Goal: Task Accomplishment & Management: Complete application form

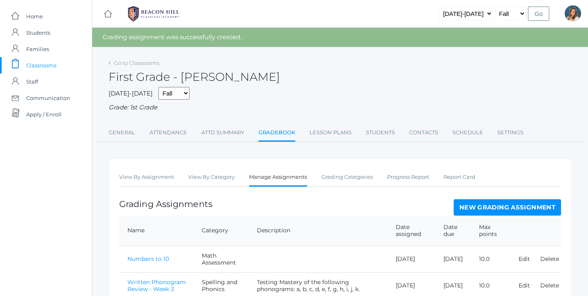
click at [35, 63] on span "Classrooms" at bounding box center [41, 65] width 30 height 16
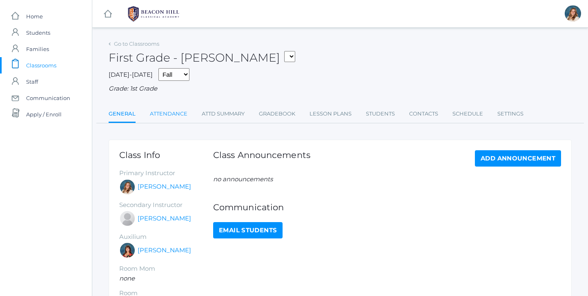
click at [164, 107] on link "Attendance" at bounding box center [169, 114] width 38 height 16
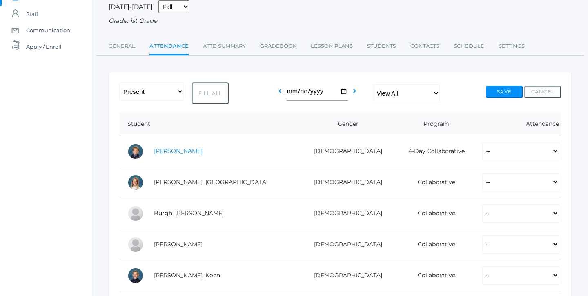
scroll to position [68, 0]
select select "PH"
click at [207, 94] on button "Fill All" at bounding box center [210, 93] width 37 height 22
select select "PH"
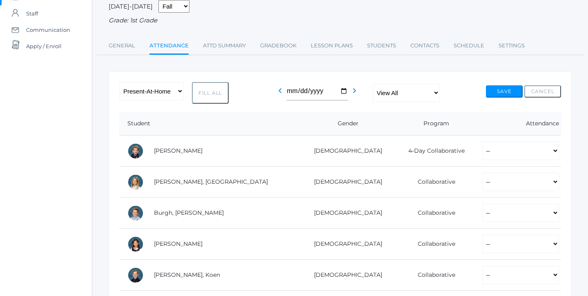
select select "PH"
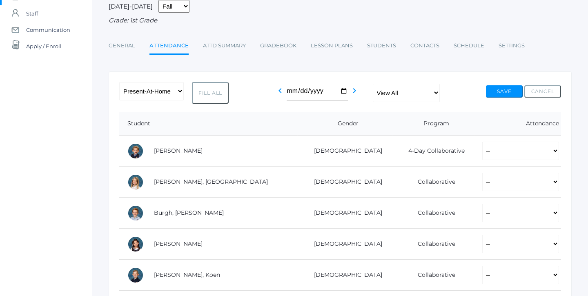
select select "PH"
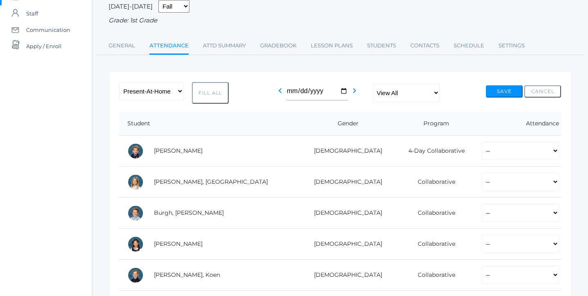
select select "PH"
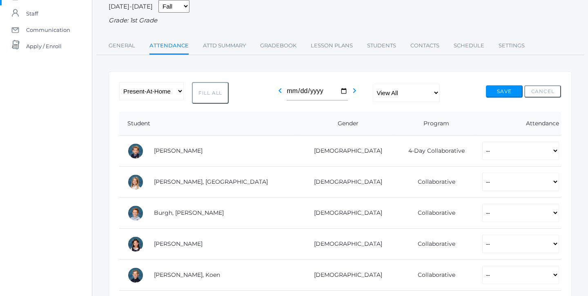
select select "PH"
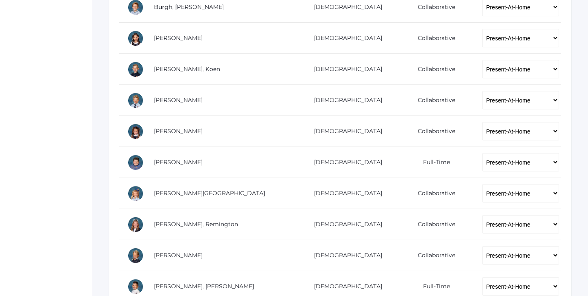
scroll to position [275, 0]
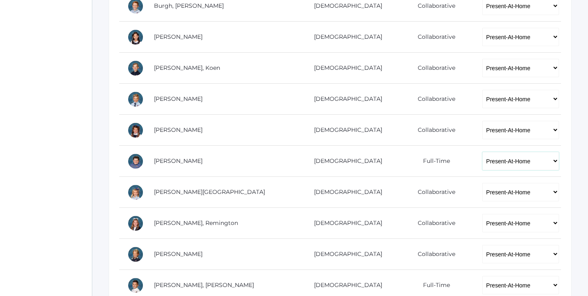
select select "P"
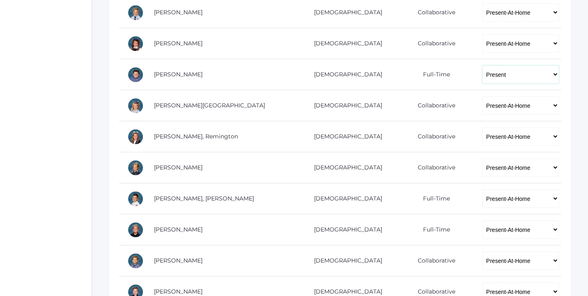
scroll to position [374, 0]
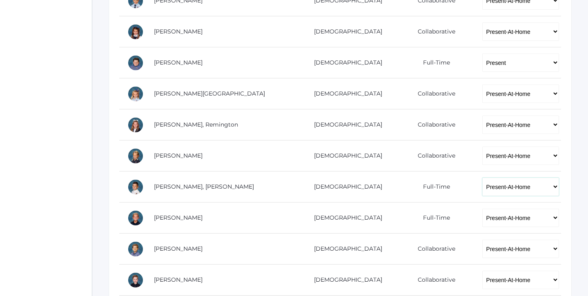
select select "P"
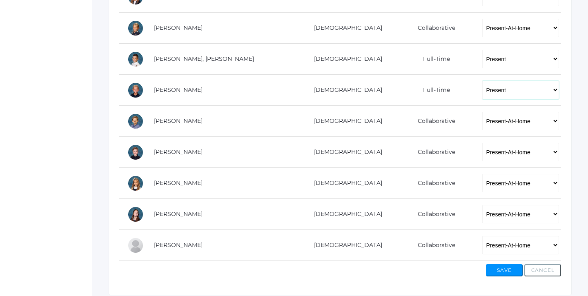
scroll to position [500, 0]
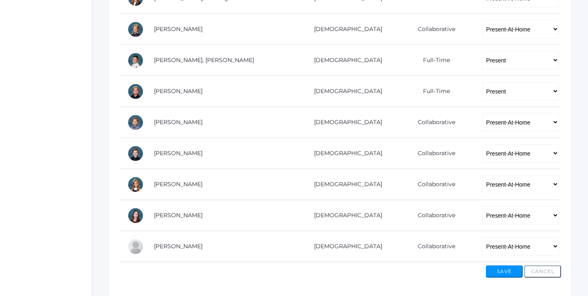
click at [506, 269] on button "Save" at bounding box center [504, 271] width 37 height 12
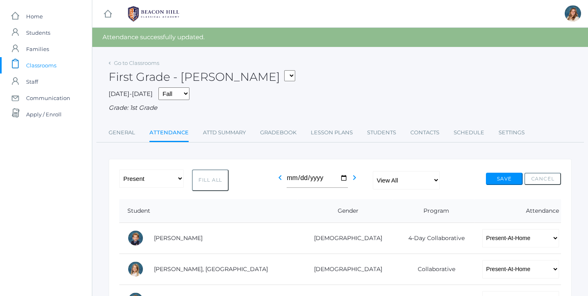
click at [36, 60] on span "Classrooms" at bounding box center [41, 65] width 30 height 16
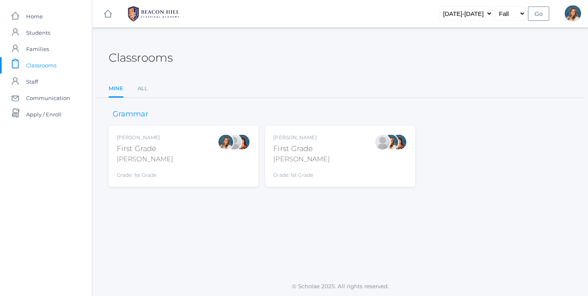
click at [312, 157] on div "Watson" at bounding box center [301, 159] width 56 height 10
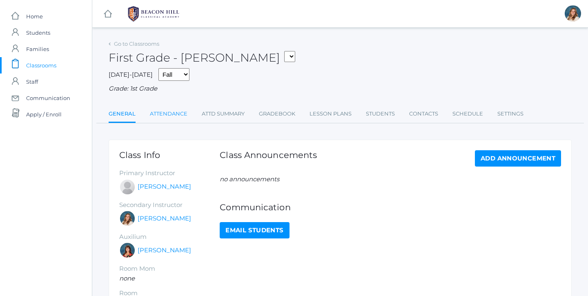
click at [165, 112] on link "Attendance" at bounding box center [169, 114] width 38 height 16
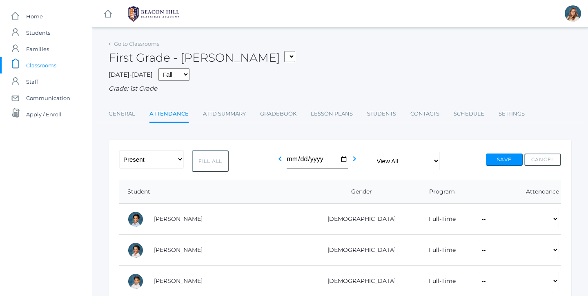
click at [198, 158] on button "Fill All" at bounding box center [210, 161] width 37 height 22
select select "P"
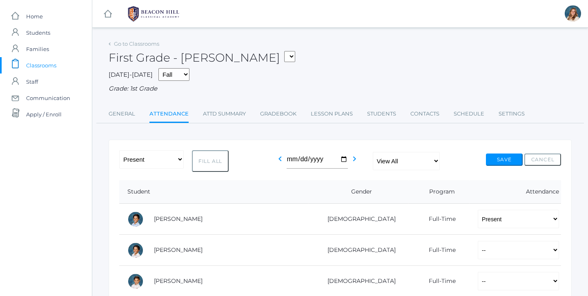
select select "P"
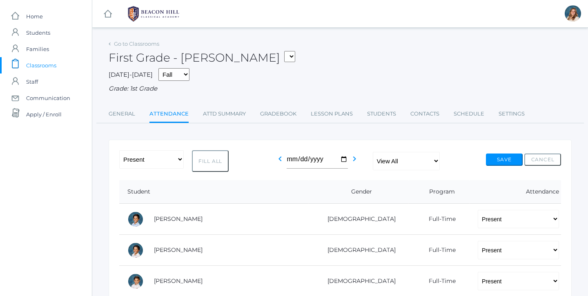
select select "P"
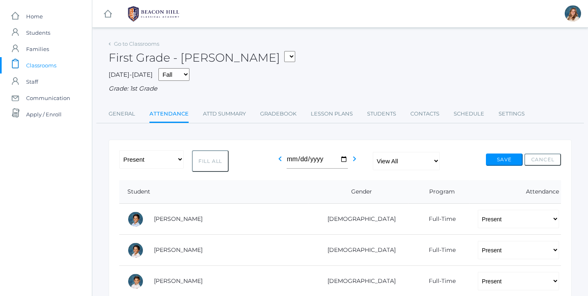
select select "P"
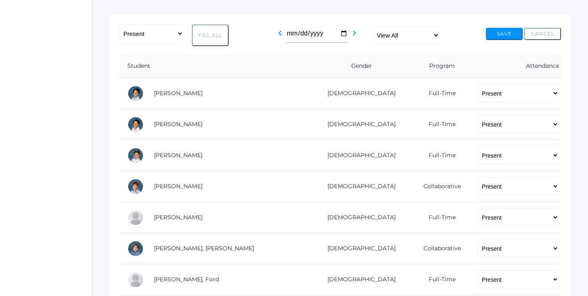
scroll to position [127, 0]
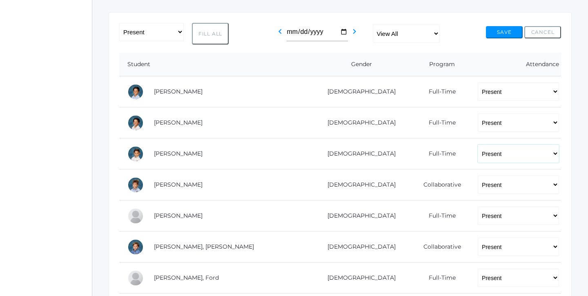
select select "AU"
select select "PH"
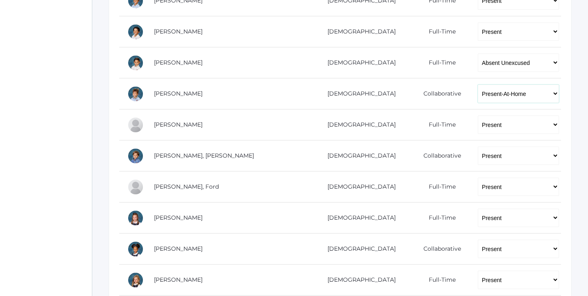
scroll to position [221, 0]
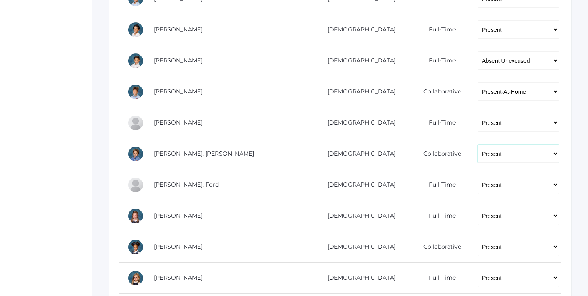
select select "PH"
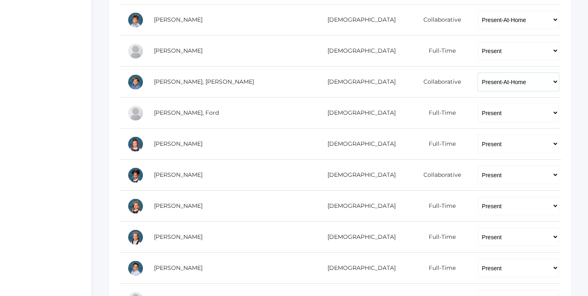
scroll to position [294, 0]
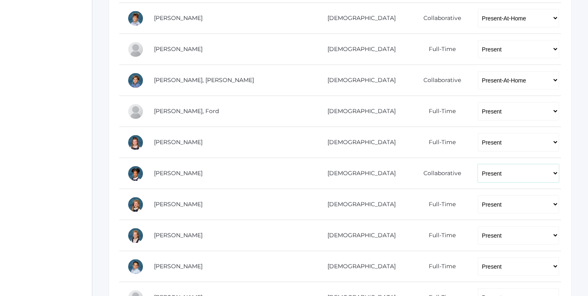
select select "PH"
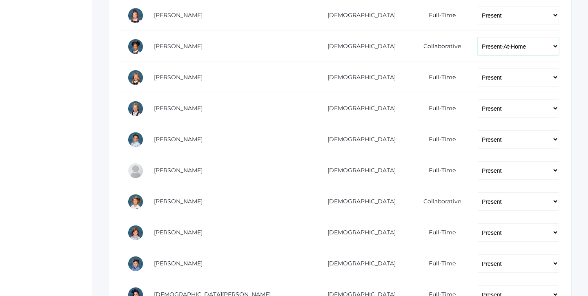
scroll to position [425, 0]
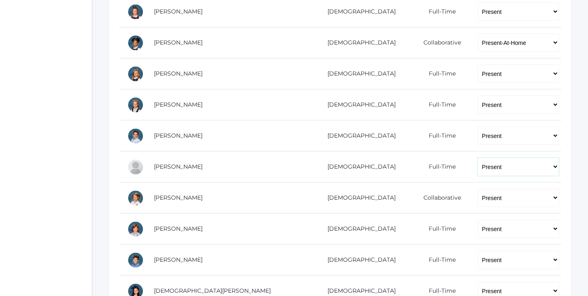
select select
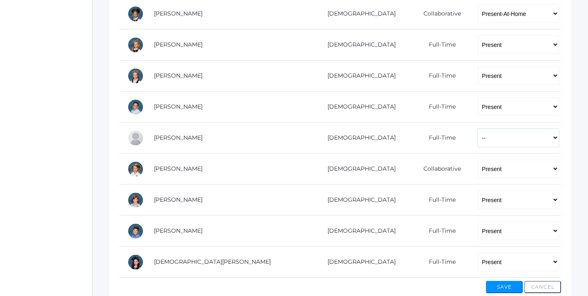
scroll to position [464, 0]
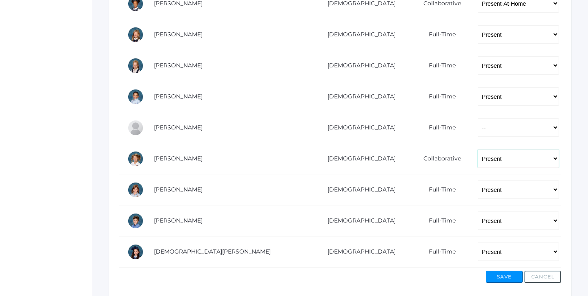
select select "PH"
click at [495, 271] on button "Save" at bounding box center [504, 277] width 37 height 12
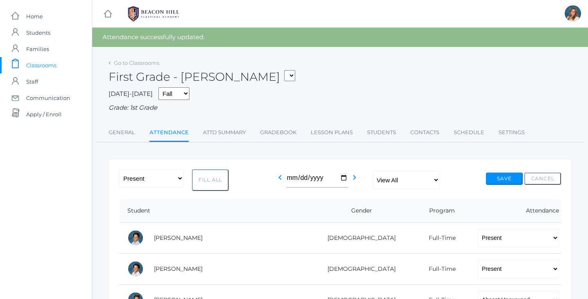
click at [149, 16] on img at bounding box center [153, 14] width 61 height 20
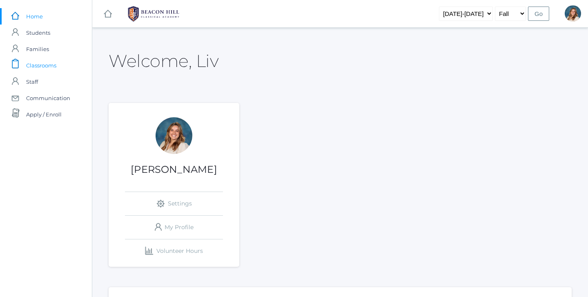
click at [41, 61] on span "Classrooms" at bounding box center [41, 65] width 30 height 16
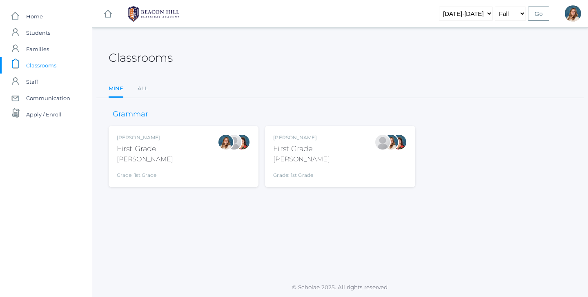
click at [198, 159] on div "Liv Barber First Grade Barber Grade: 1st Grade 01LA" at bounding box center [184, 156] width 134 height 45
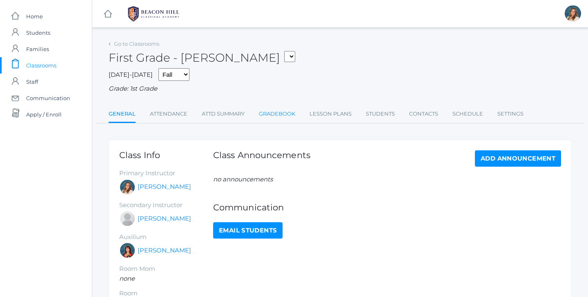
click at [279, 112] on link "Gradebook" at bounding box center [277, 114] width 36 height 16
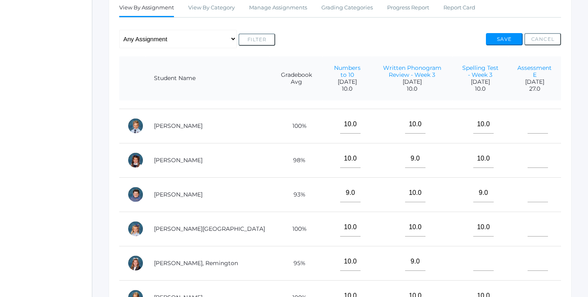
scroll to position [163, 0]
click at [535, 192] on input"] "text" at bounding box center [538, 194] width 20 height 18
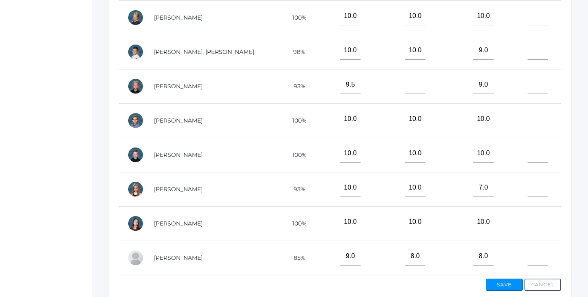
scroll to position [271, 0]
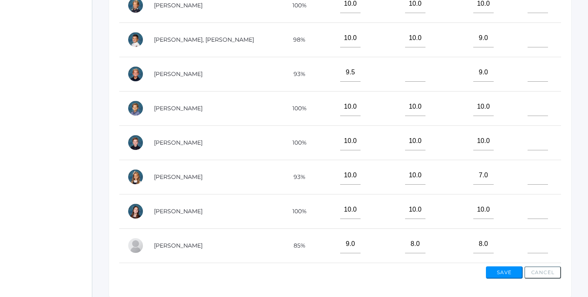
type input"] "25"
click at [530, 242] on input"] "text" at bounding box center [538, 244] width 20 height 18
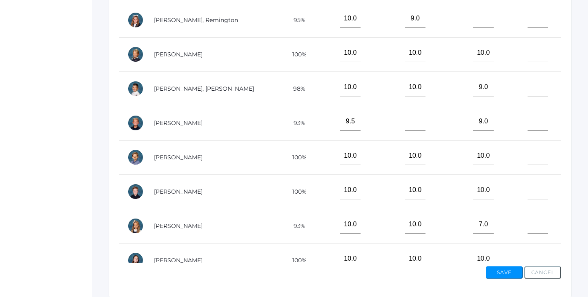
scroll to position [277, 0]
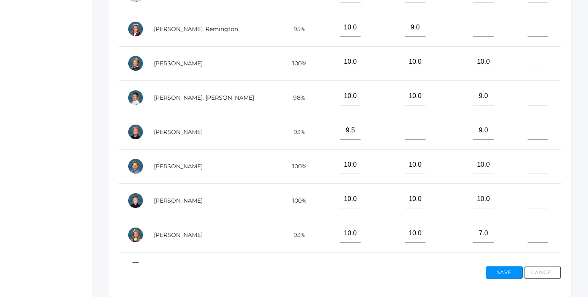
type input"] "26"
click at [531, 53] on input"] "text" at bounding box center [538, 62] width 20 height 18
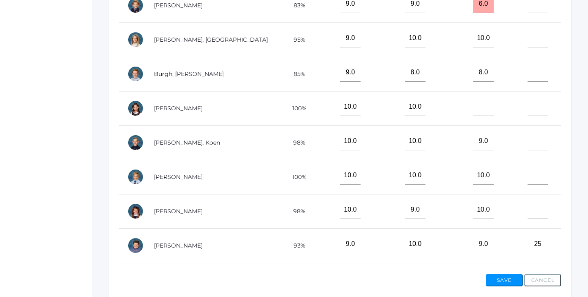
scroll to position [262, 0]
type input"] "26"
click at [532, 33] on input"] "text" at bounding box center [538, 39] width 20 height 18
type input"] "23"
click at [535, 102] on input"] "text" at bounding box center [538, 107] width 20 height 18
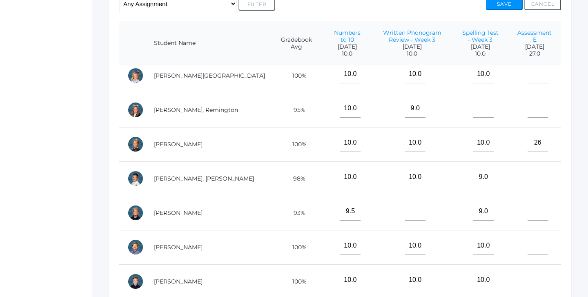
scroll to position [283, 0]
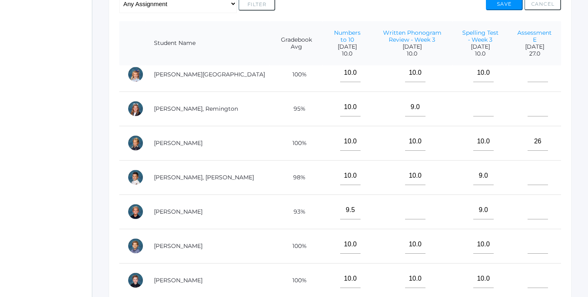
type input"] "25.5"
click at [536, 247] on input"] "text" at bounding box center [538, 244] width 20 height 18
type input"] "27"
click at [536, 106] on input"] "text" at bounding box center [538, 107] width 20 height 18
type input"] "26"
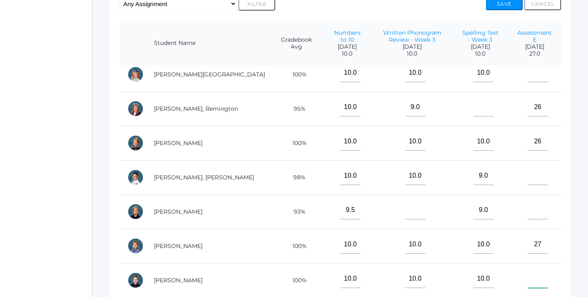
click at [540, 273] on input"] "text" at bounding box center [538, 279] width 20 height 18
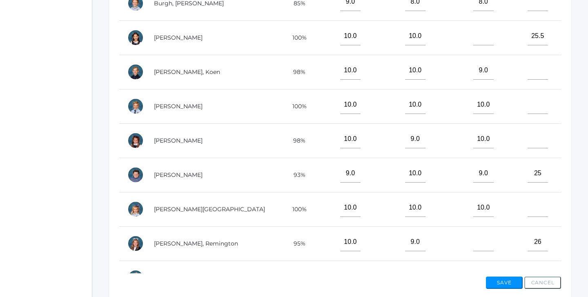
scroll to position [69, 0]
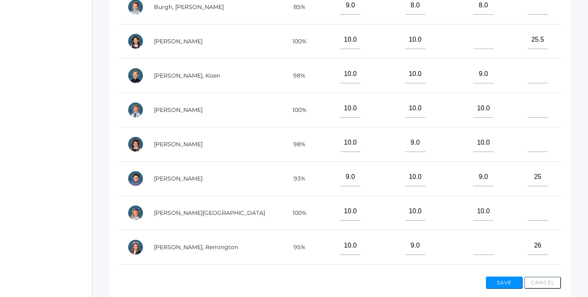
type input"] "25"
click at [533, 70] on input"] "text" at bounding box center [538, 74] width 20 height 18
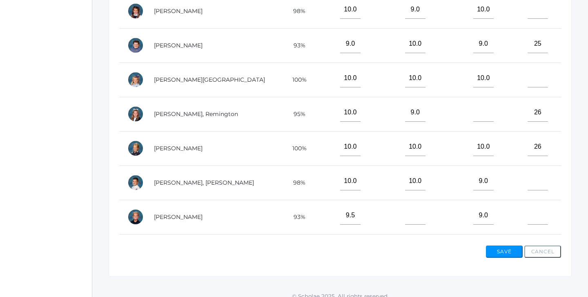
scroll to position [178, 0]
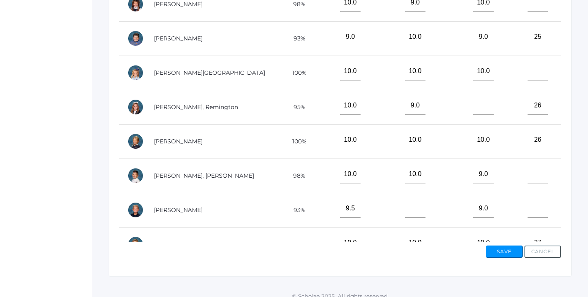
type input"] "27"
click at [531, 175] on input"] "text" at bounding box center [538, 174] width 20 height 18
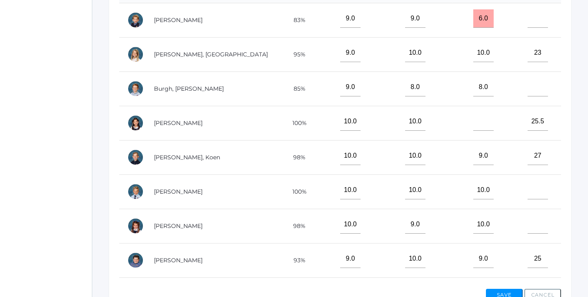
scroll to position [245, 0]
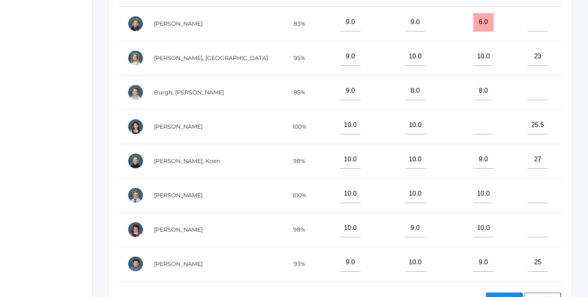
type input"] "23"
click at [533, 23] on input"] "text" at bounding box center [538, 22] width 20 height 18
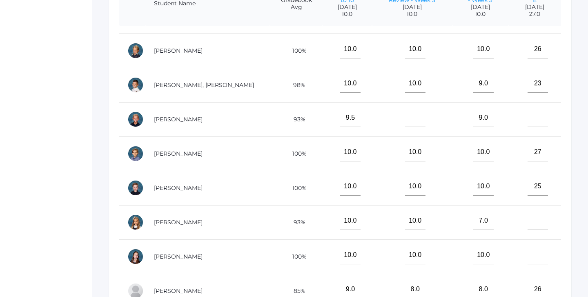
scroll to position [335, 0]
type input"] "21"
click at [543, 254] on input"] "text" at bounding box center [538, 255] width 20 height 18
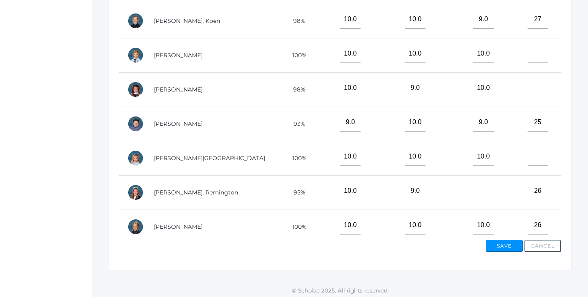
scroll to position [86, 0]
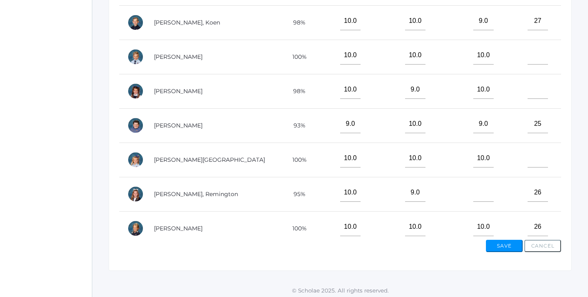
type input"] "27"
click at [533, 92] on input"] "text" at bounding box center [538, 89] width 20 height 18
type input"] "25"
click at [544, 152] on input"] "text" at bounding box center [538, 158] width 20 height 18
type input"] "26"
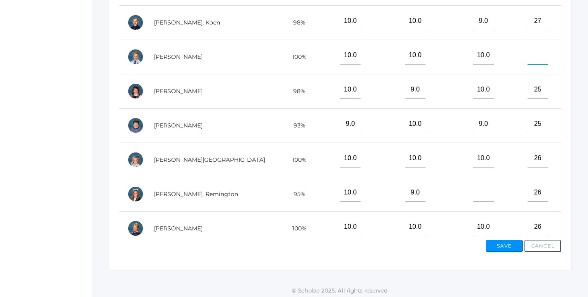
click at [537, 55] on input"] "text" at bounding box center [538, 55] width 20 height 18
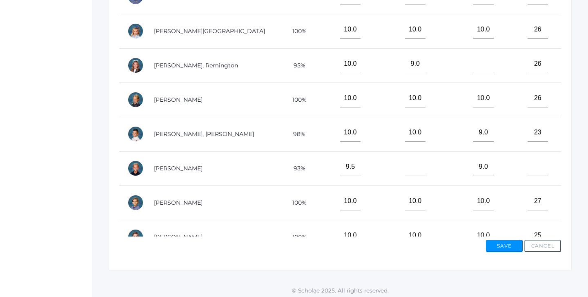
scroll to position [219, 0]
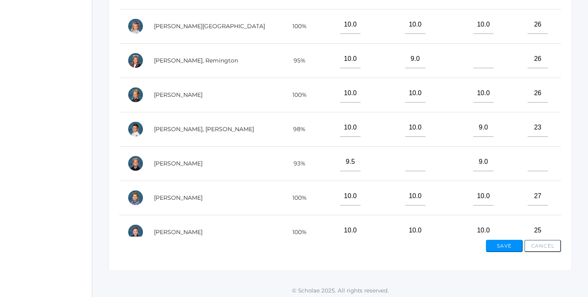
type input"] "27"
click at [539, 163] on input"] "text" at bounding box center [538, 162] width 20 height 18
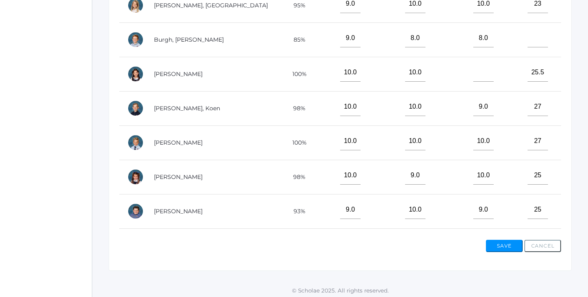
scroll to position [0, 0]
type input"] "22"
click at [533, 38] on input"] "text" at bounding box center [538, 38] width 20 height 18
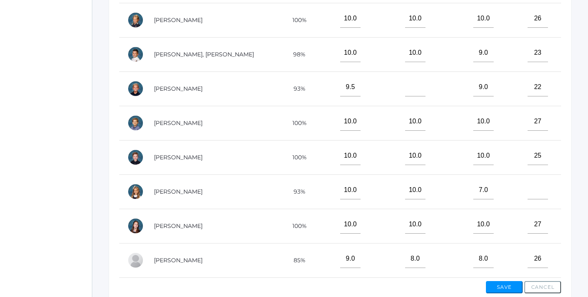
scroll to position [290, 0]
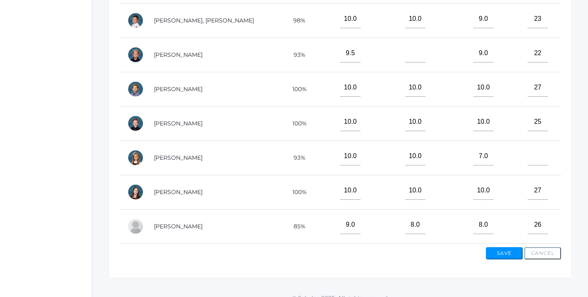
type input"] "23"
click at [504, 248] on button "Save" at bounding box center [504, 253] width 37 height 12
